Goal: Book appointment/travel/reservation

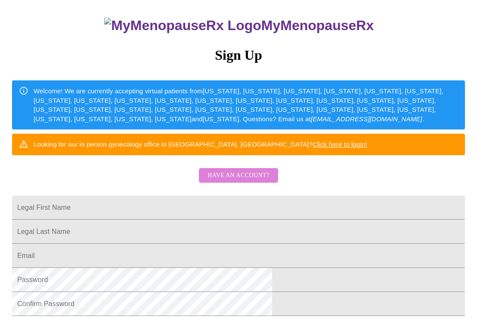
click at [263, 181] on span "Have an account?" at bounding box center [238, 175] width 62 height 11
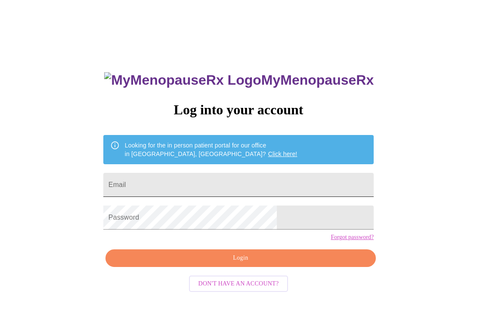
click at [247, 180] on input "Email" at bounding box center [238, 185] width 270 height 24
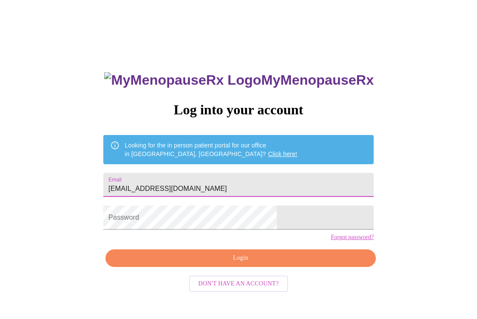
type input "[EMAIL_ADDRESS][DOMAIN_NAME]"
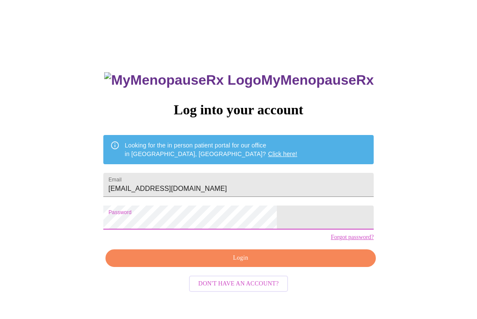
click at [219, 127] on div "MyMenopauseRx Log into your account Looking for the in person patient portal fo…" at bounding box center [238, 217] width 287 height 319
click at [248, 264] on span "Login" at bounding box center [240, 258] width 250 height 11
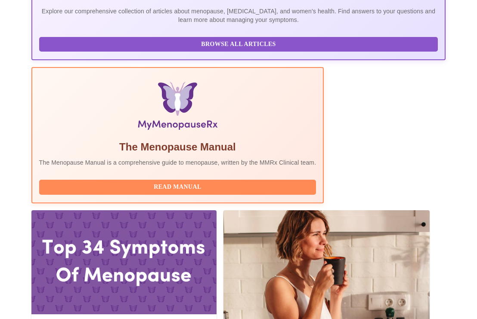
scroll to position [255, 0]
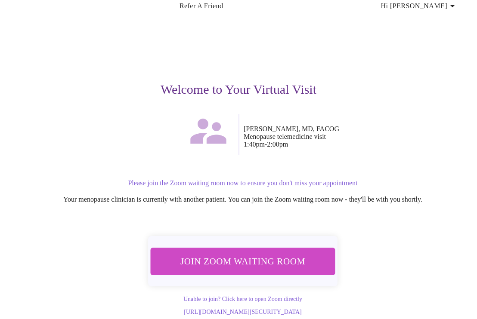
scroll to position [41, 0]
click at [271, 253] on span "Join Zoom Waiting Room" at bounding box center [243, 261] width 162 height 16
